Goal: Navigation & Orientation: Understand site structure

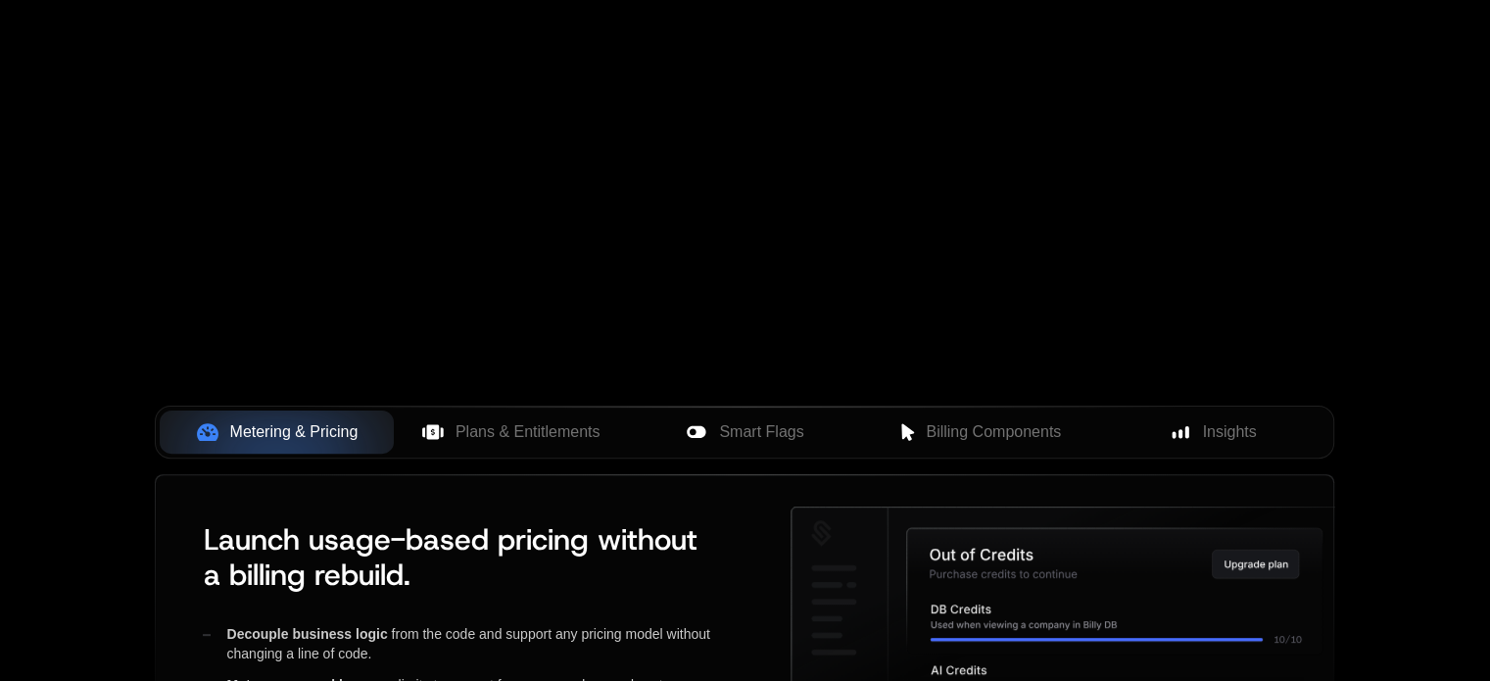
scroll to position [392, 0]
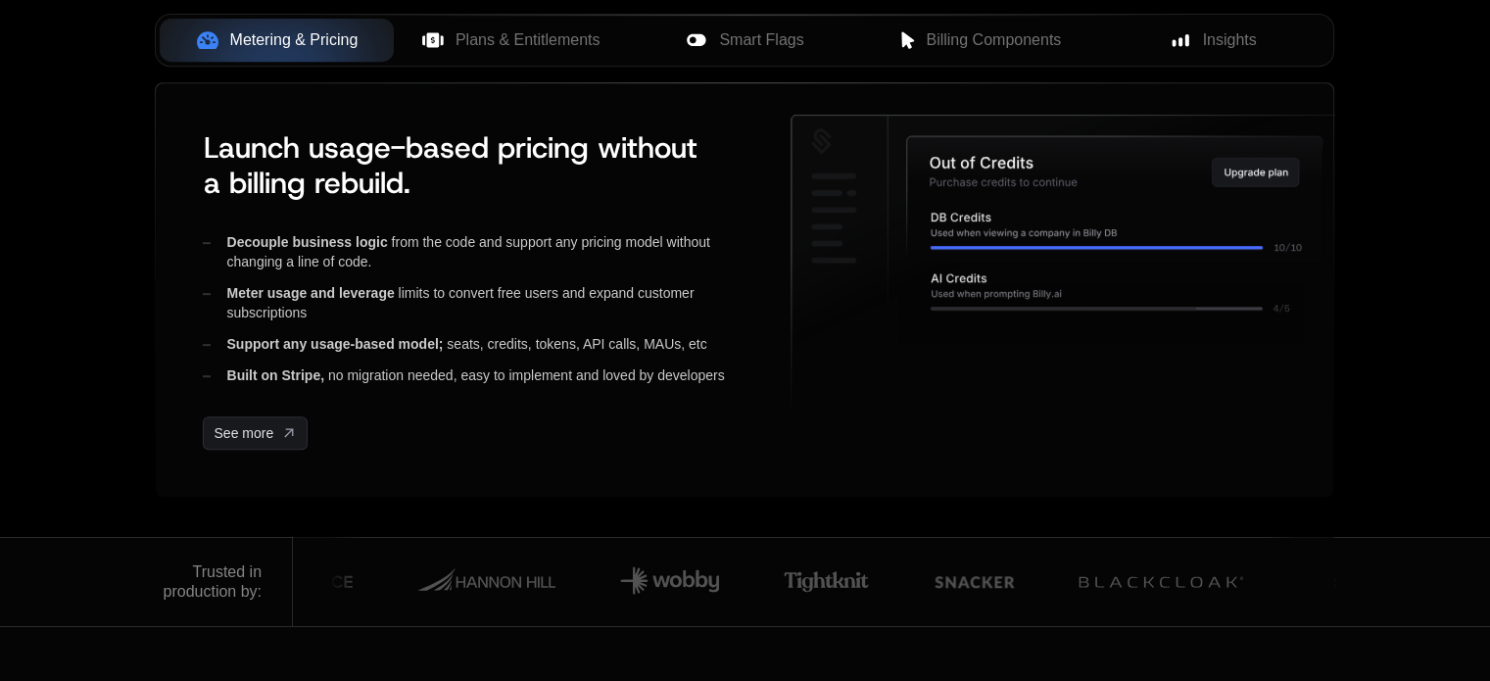
scroll to position [686, 0]
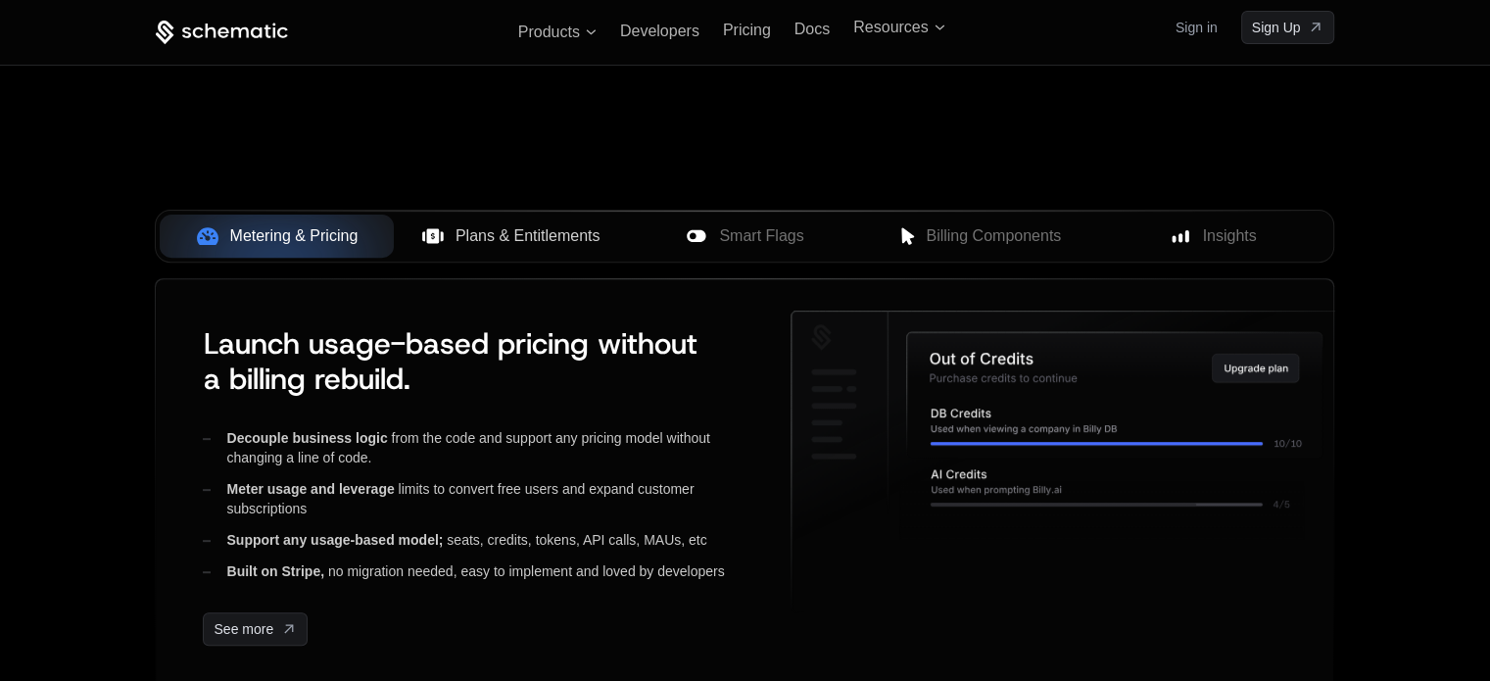
click at [536, 218] on button "Plans & Entitlements" at bounding box center [511, 236] width 234 height 43
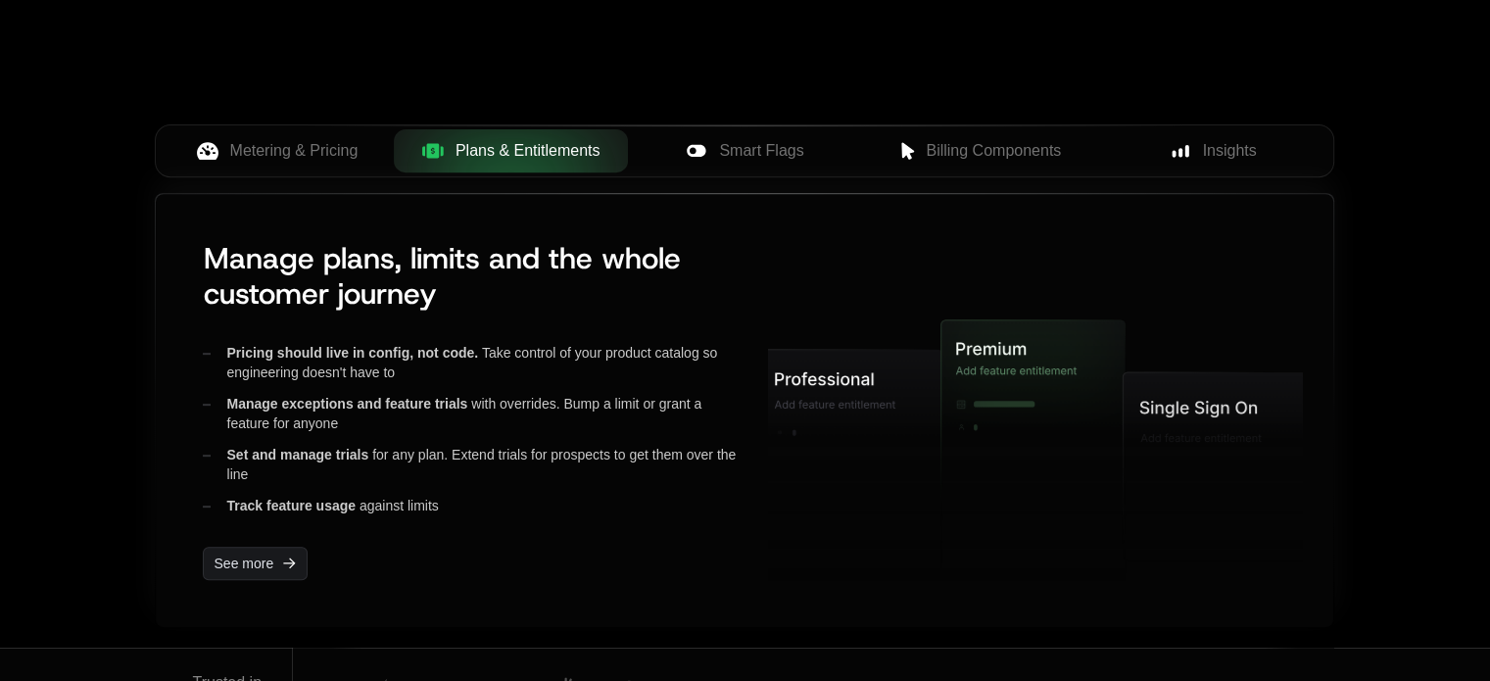
scroll to position [784, 0]
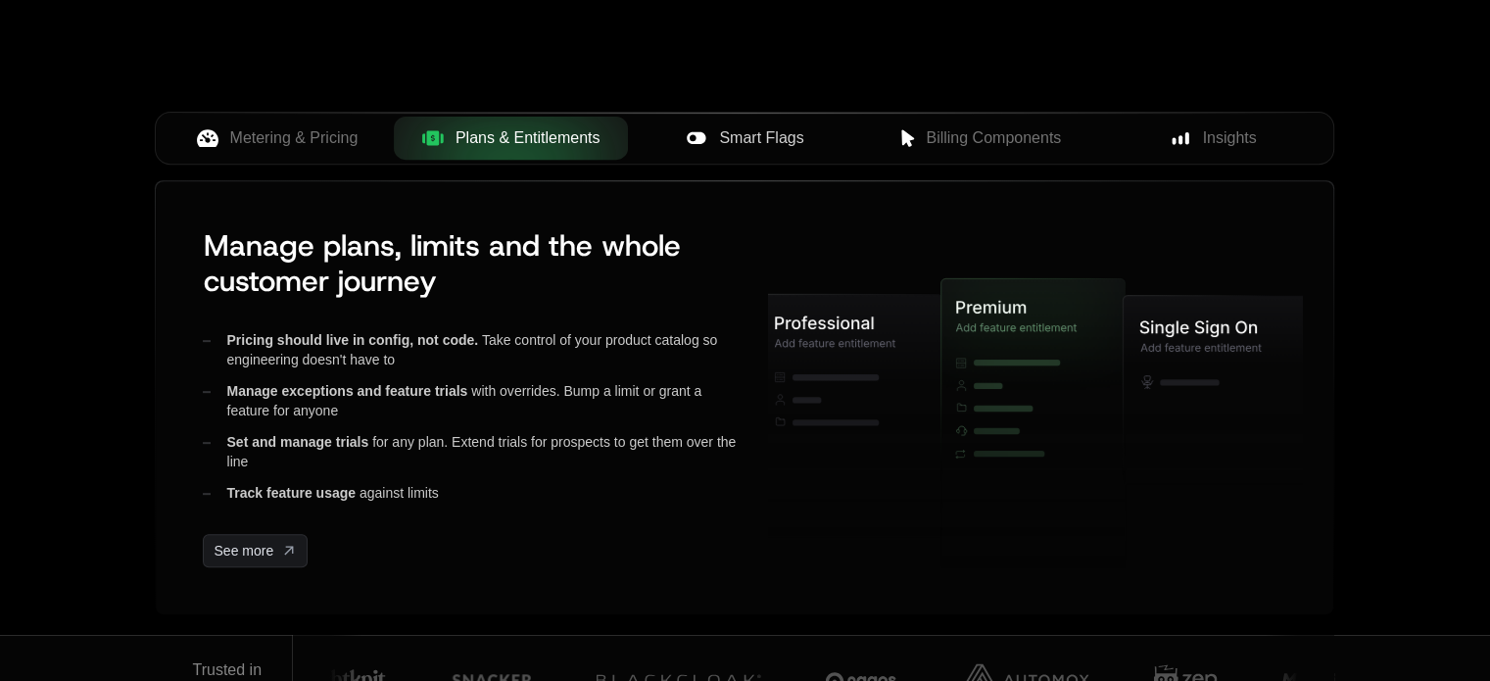
click at [761, 144] on span "Smart Flags" at bounding box center [761, 138] width 84 height 24
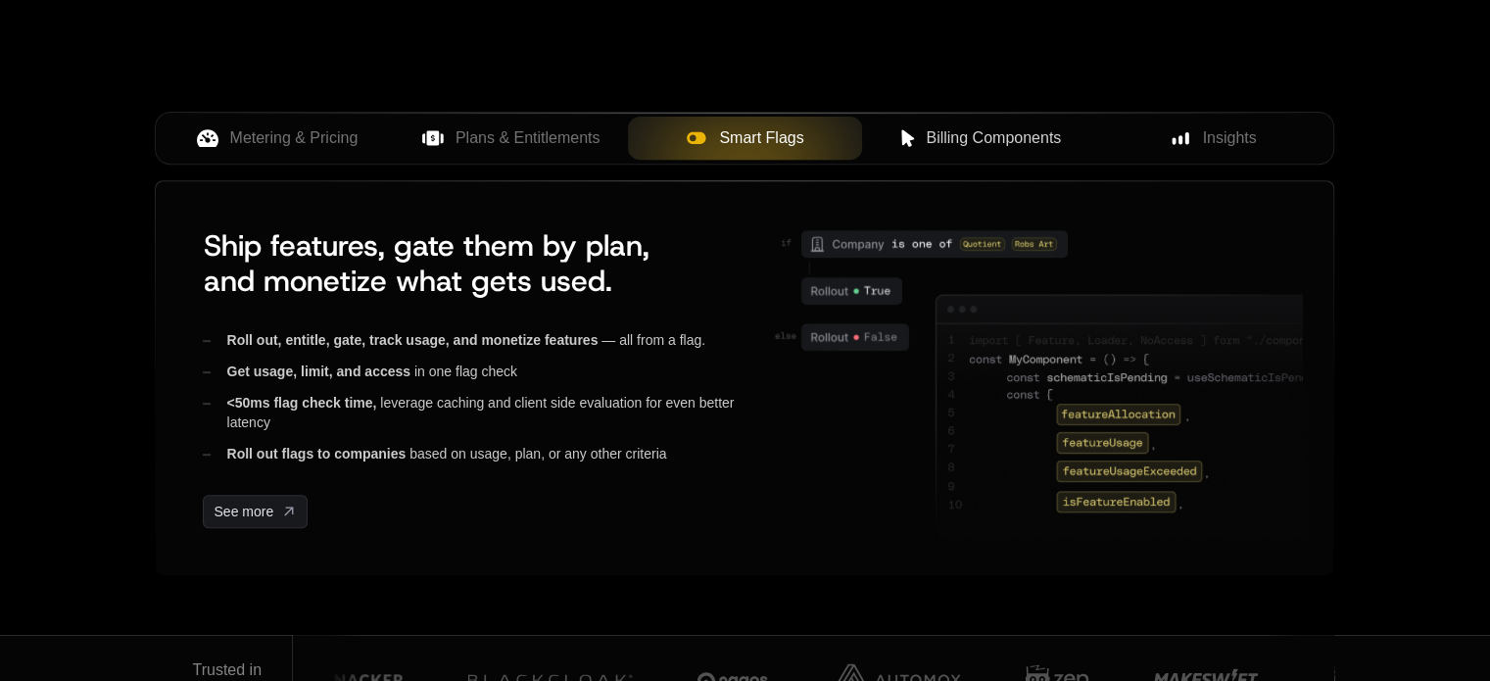
click at [998, 152] on button "Billing Components" at bounding box center [979, 138] width 234 height 43
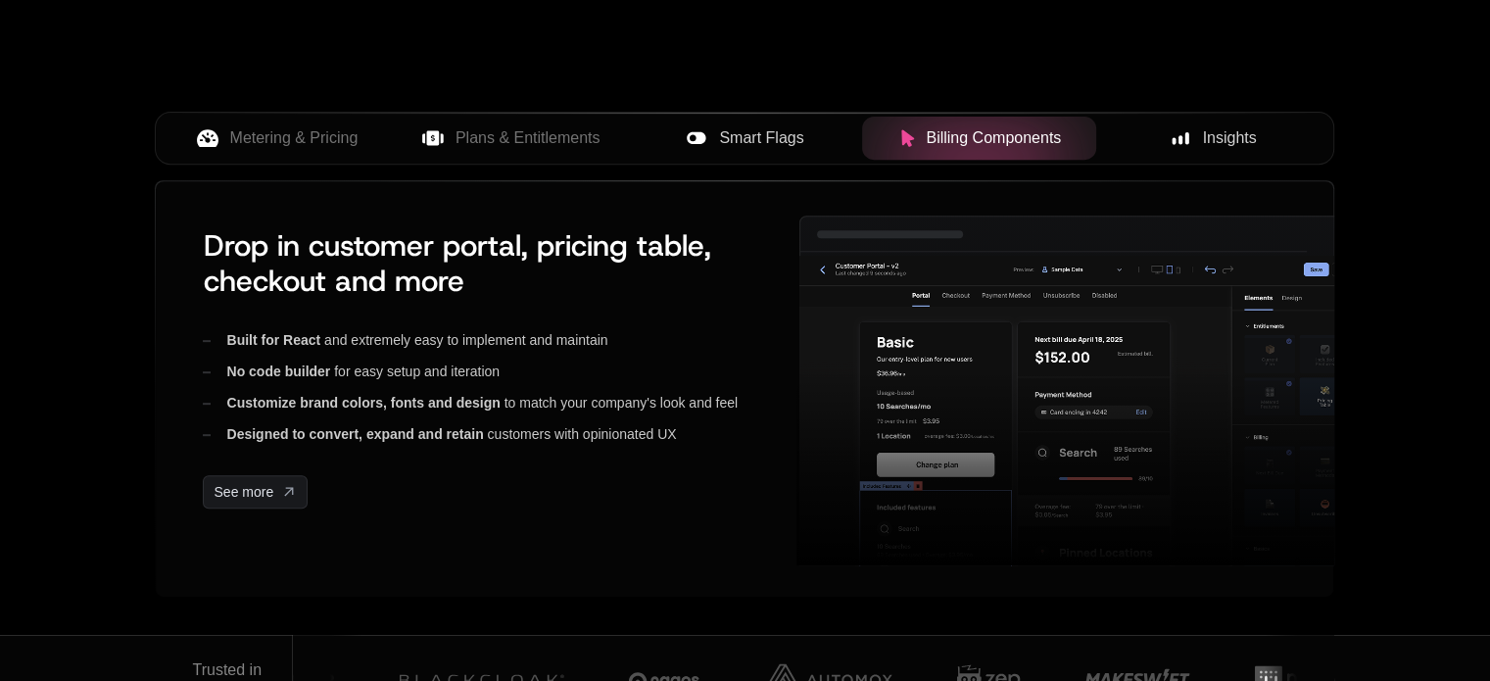
click at [1246, 131] on span "Insights" at bounding box center [1230, 138] width 54 height 24
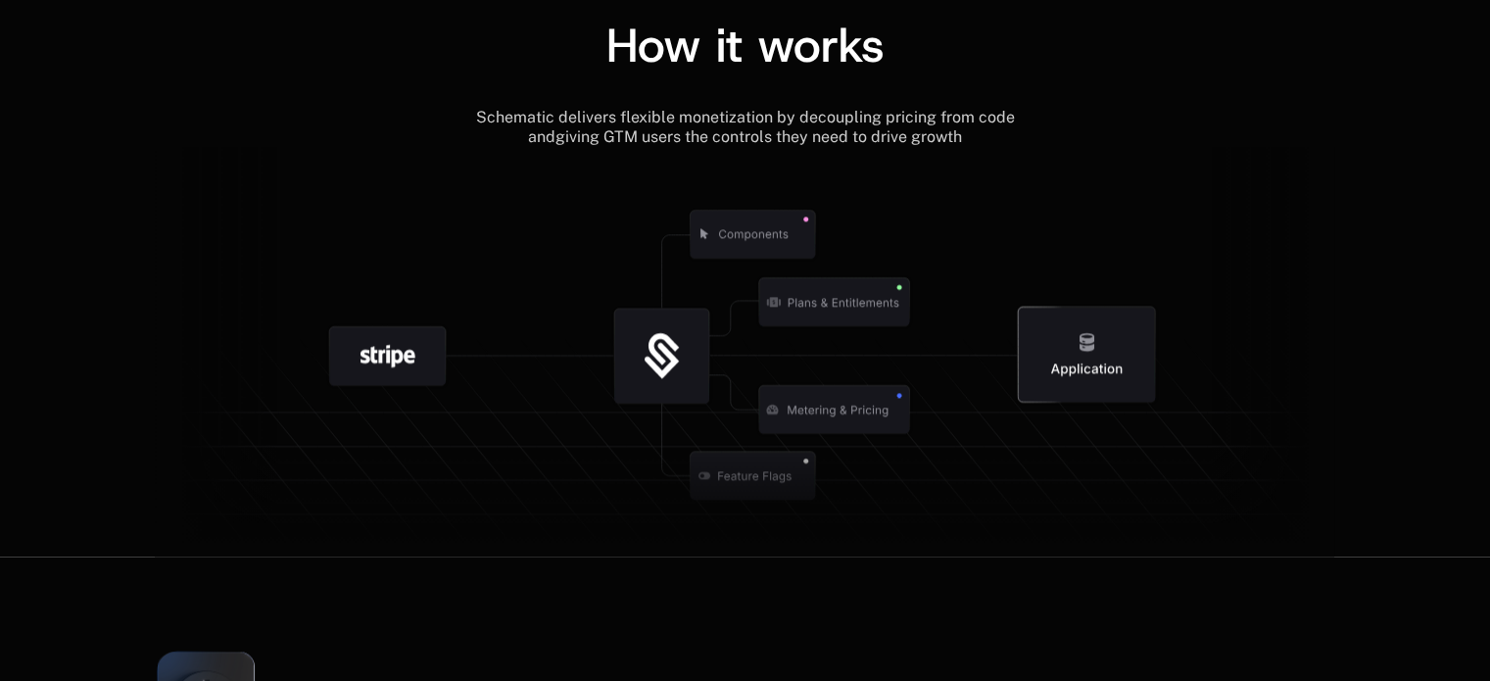
scroll to position [2645, 0]
